Goal: Information Seeking & Learning: Understand process/instructions

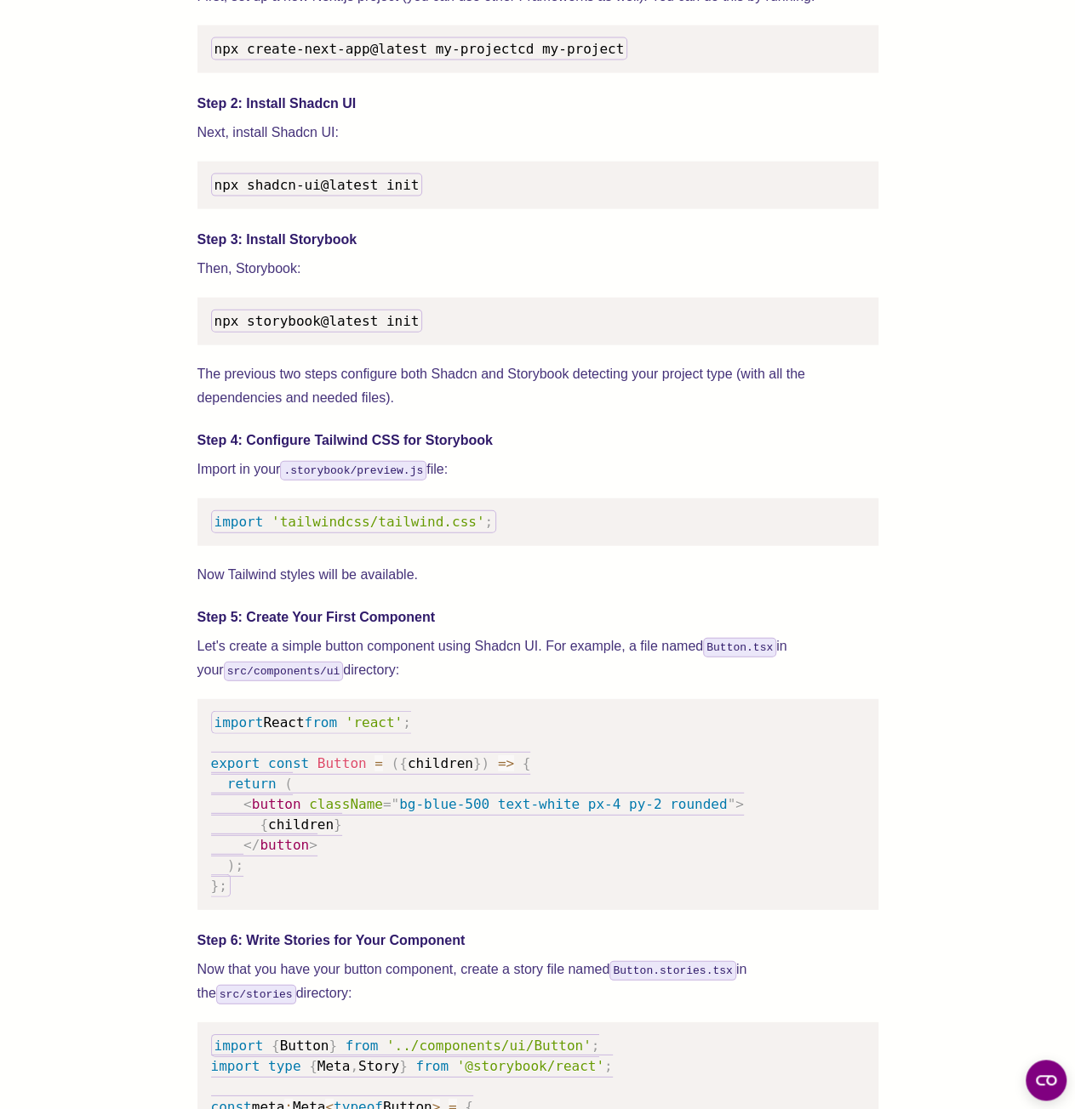
scroll to position [1787, 0]
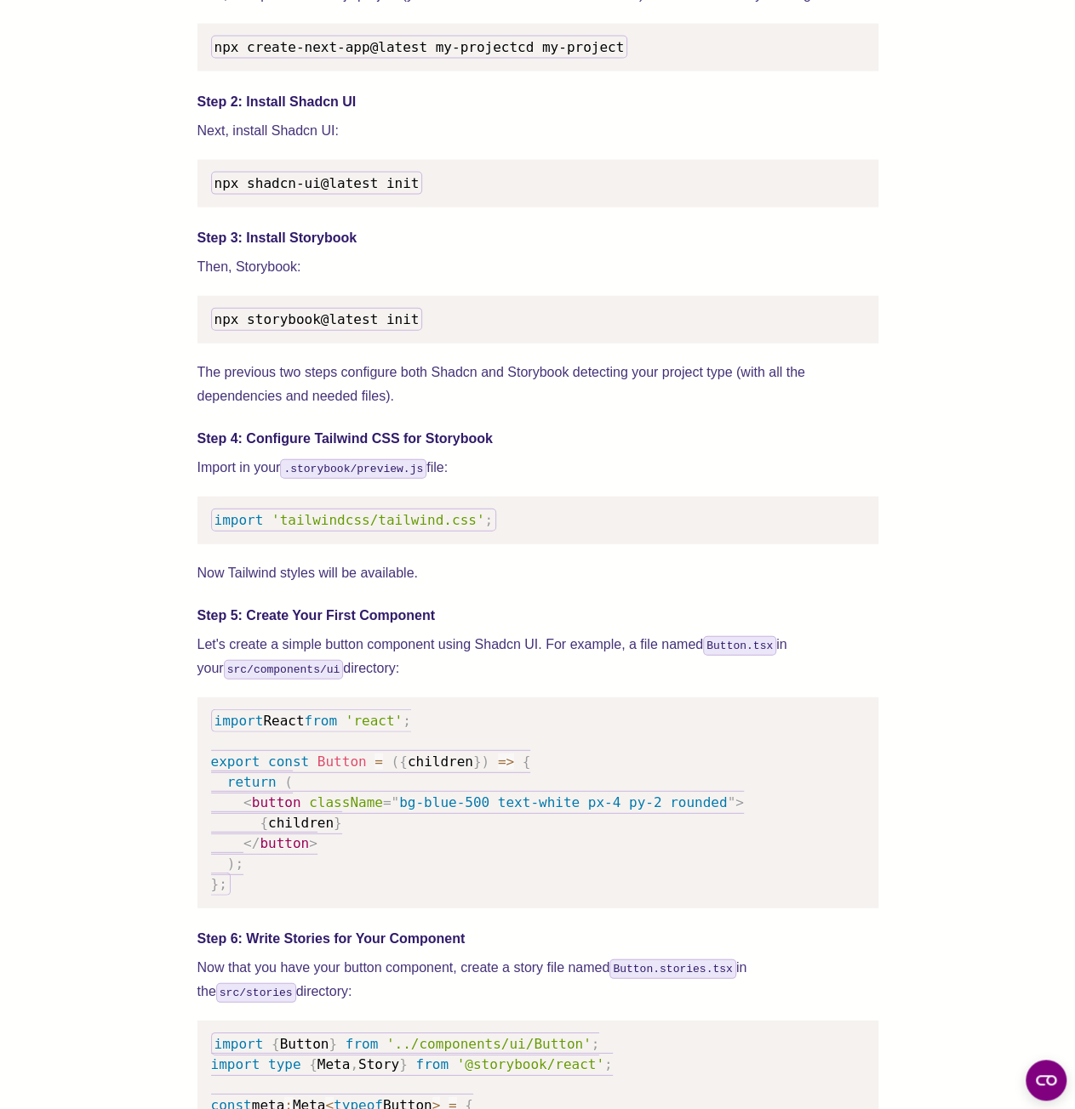
click at [351, 328] on span "npx storybook@latest init" at bounding box center [316, 319] width 205 height 16
copy span "npx storybook@latest init"
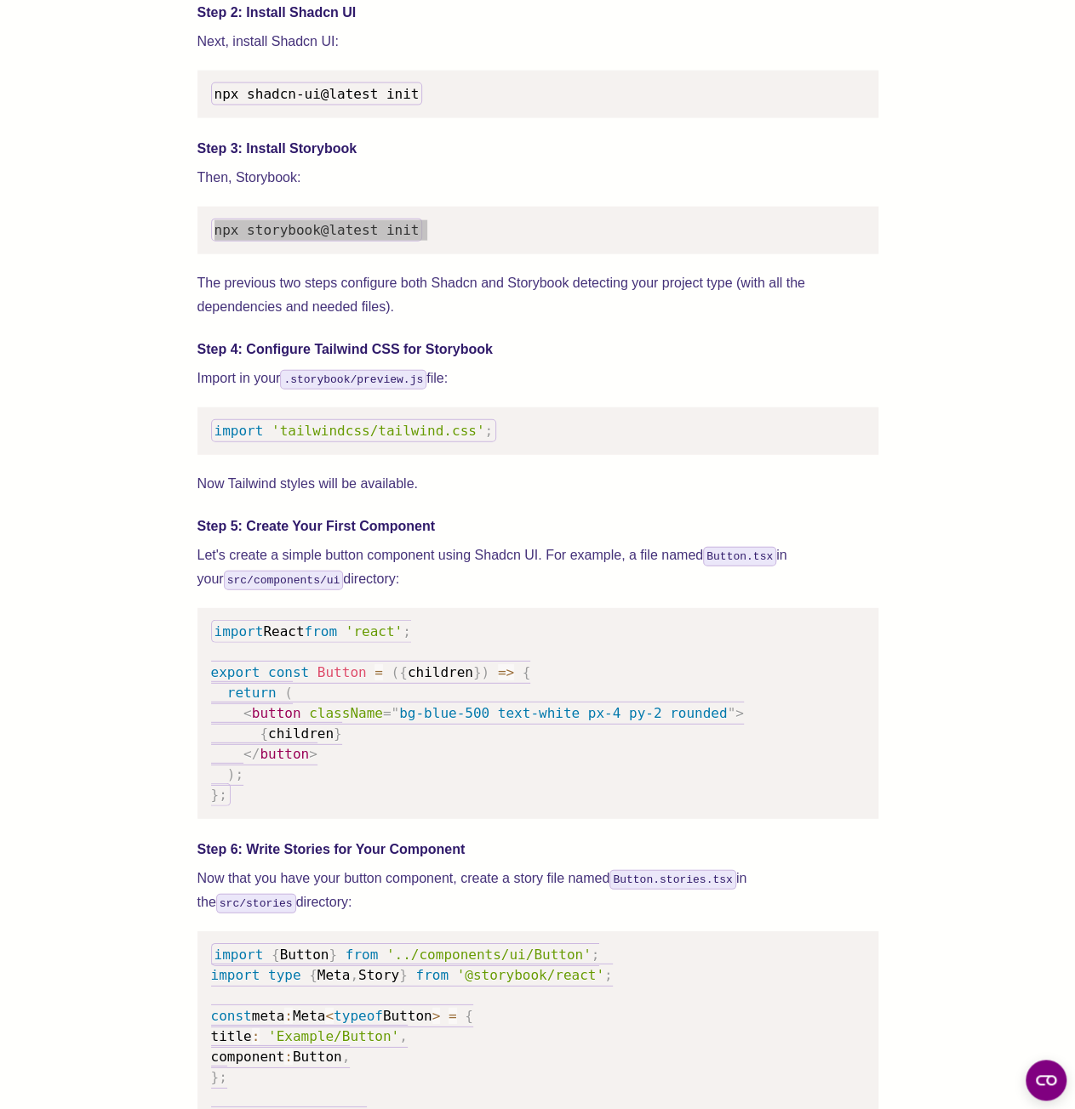
scroll to position [1617, 0]
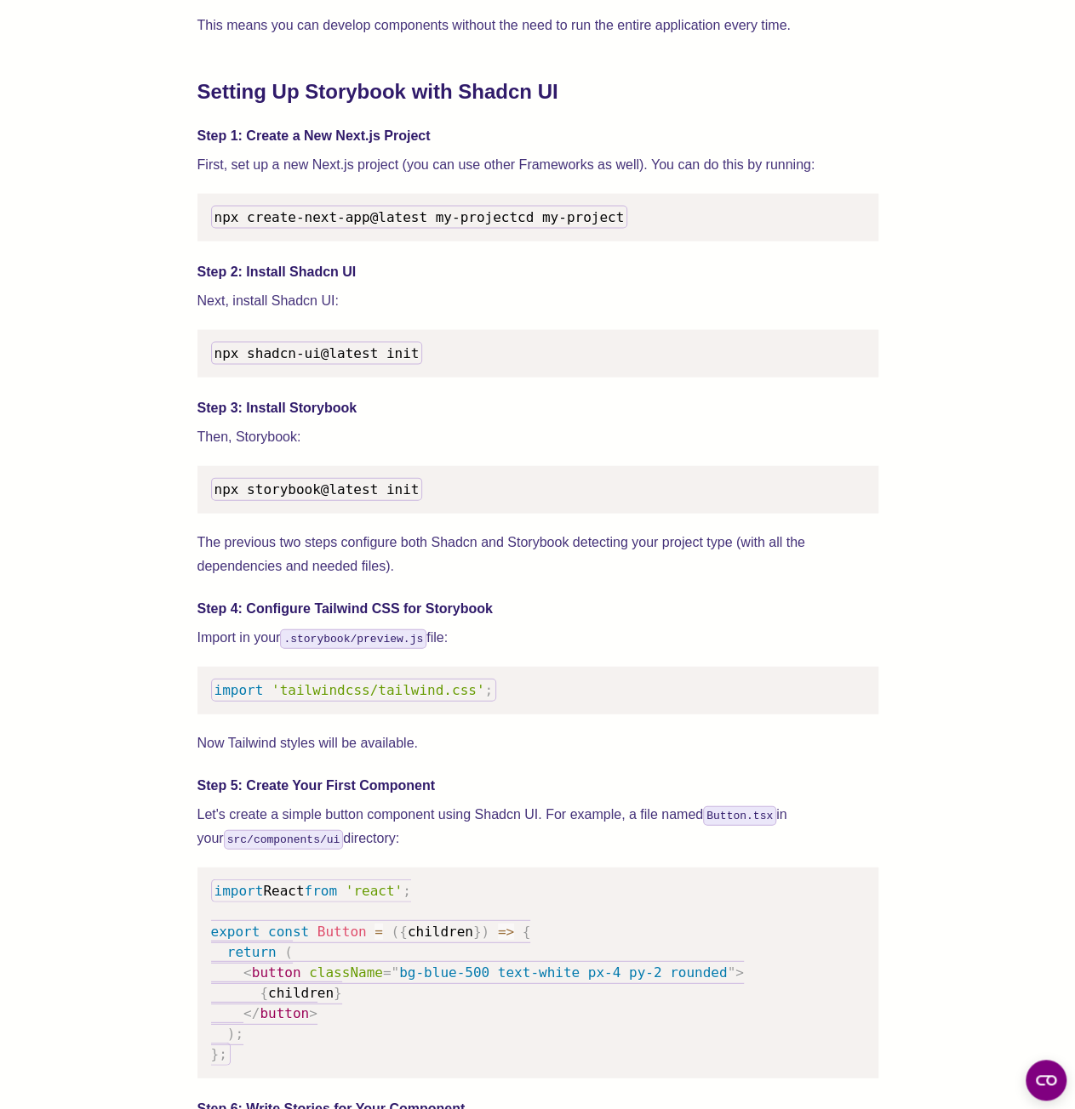
click at [583, 650] on p "Import in your .storybook/preview.js file:" at bounding box center [537, 638] width 681 height 24
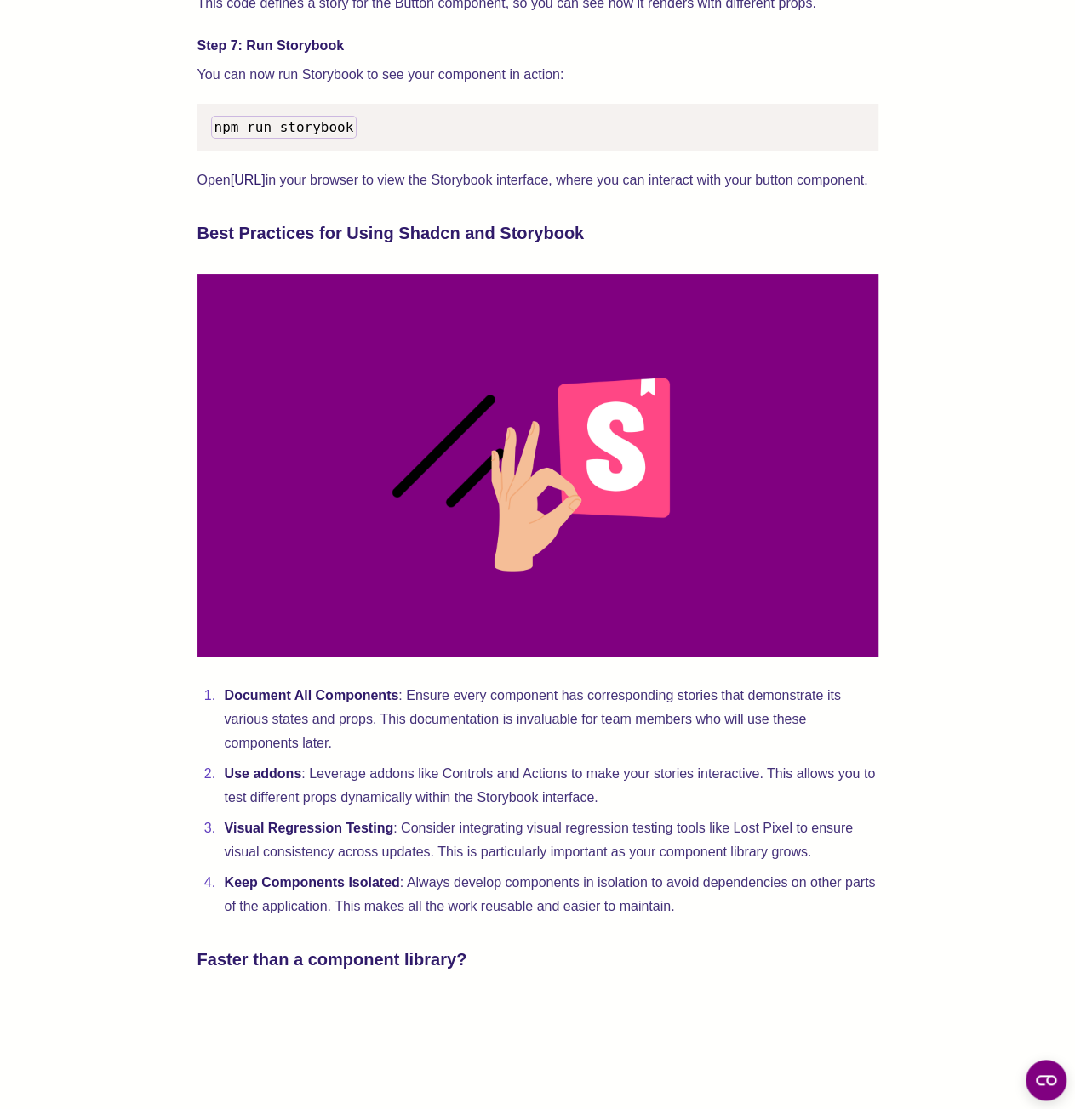
scroll to position [3233, 0]
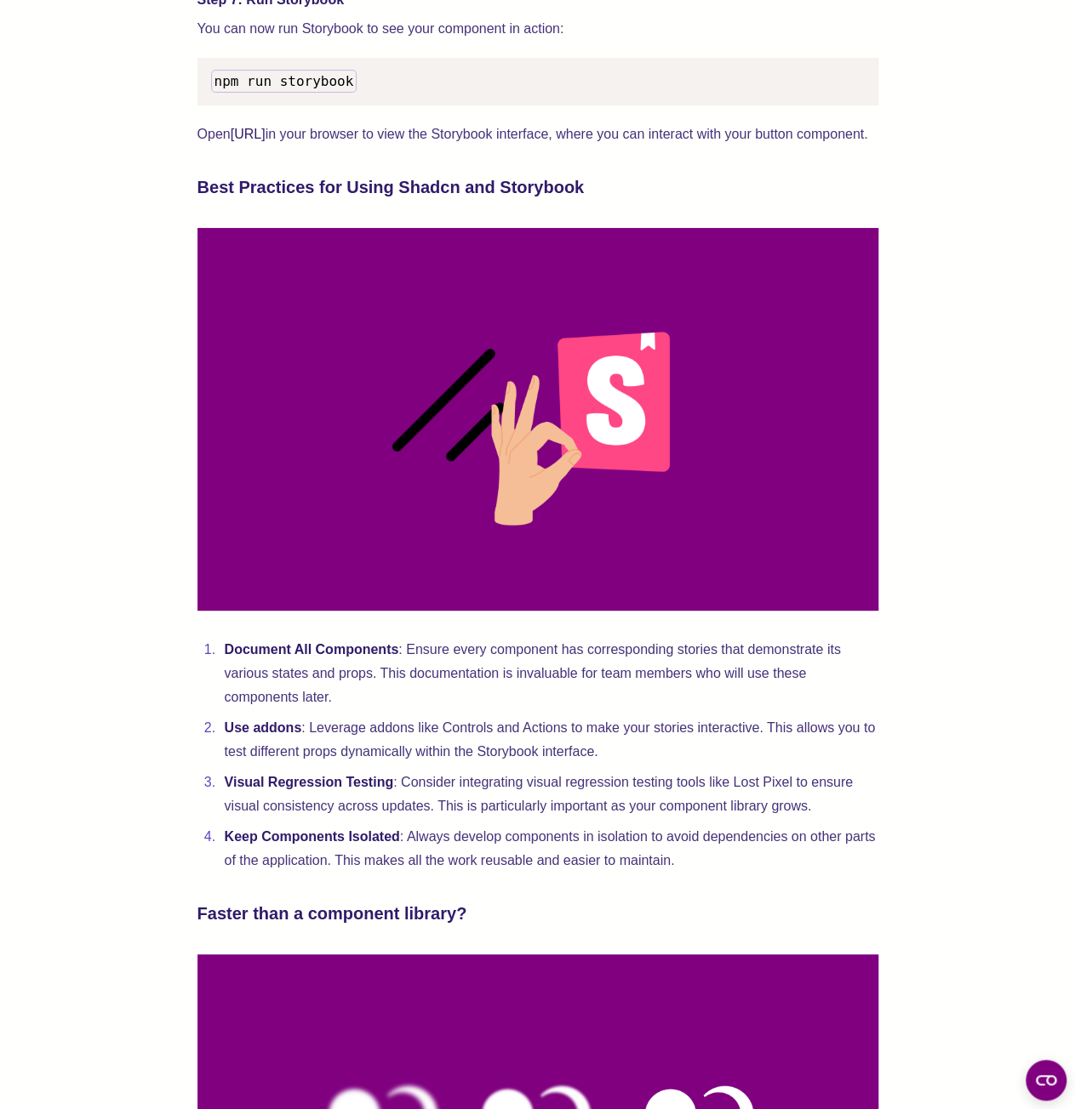
click at [286, 89] on span "npm run storybook" at bounding box center [284, 81] width 140 height 16
